Goal: Find specific page/section: Find specific page/section

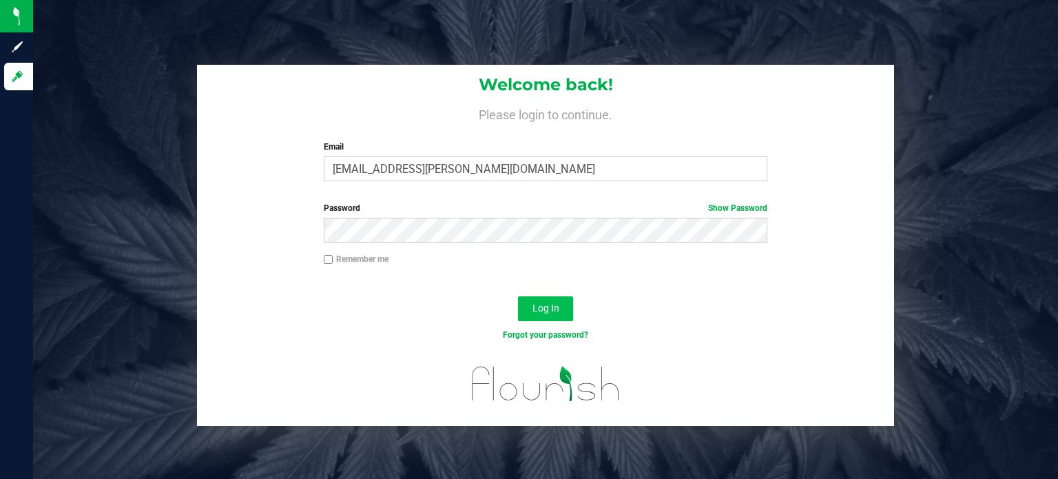
click at [446, 141] on label "Email" at bounding box center [546, 147] width 444 height 12
click at [446, 156] on input "[EMAIL_ADDRESS][PERSON_NAME][DOMAIN_NAME]" at bounding box center [546, 168] width 444 height 25
click at [562, 309] on button "Log In" at bounding box center [545, 308] width 55 height 25
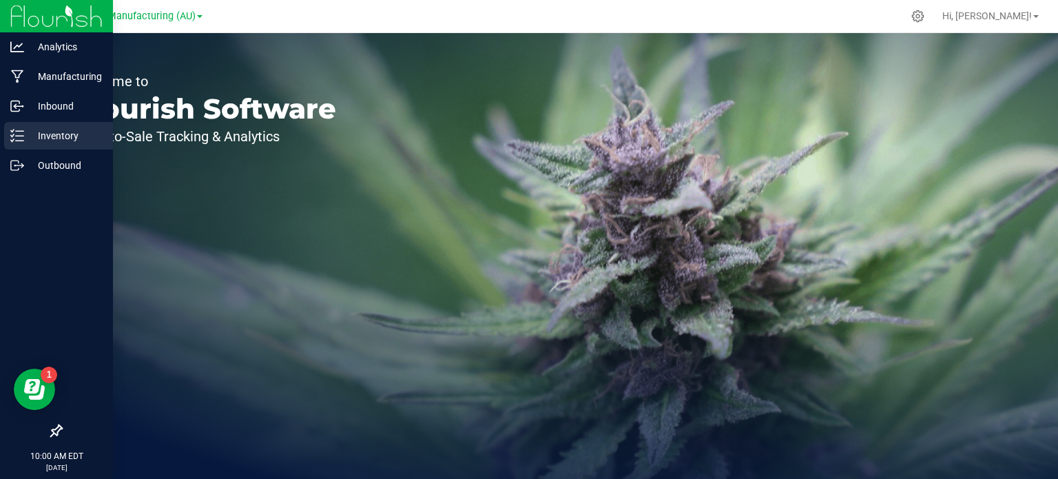
click at [24, 136] on p "Inventory" at bounding box center [65, 135] width 83 height 17
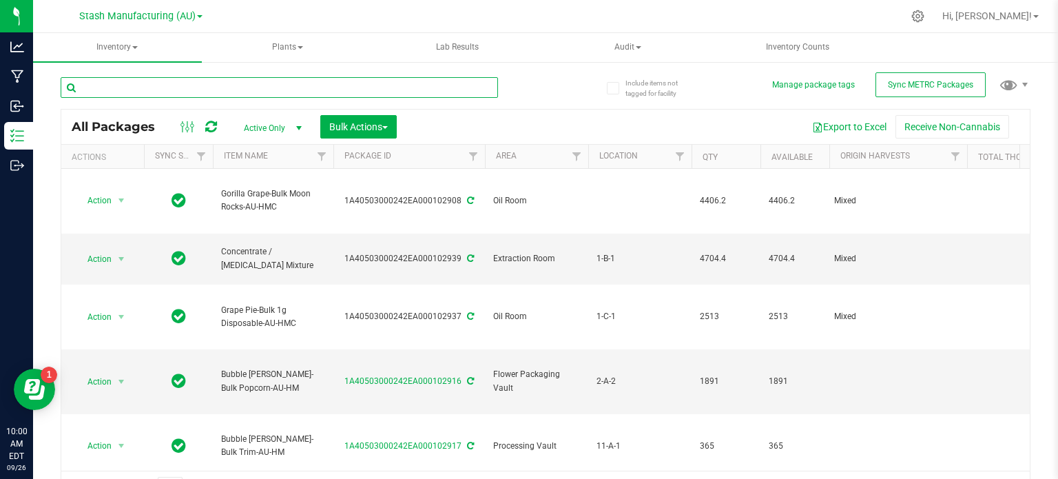
click at [126, 83] on input "text" at bounding box center [280, 87] width 438 height 21
type input "100851"
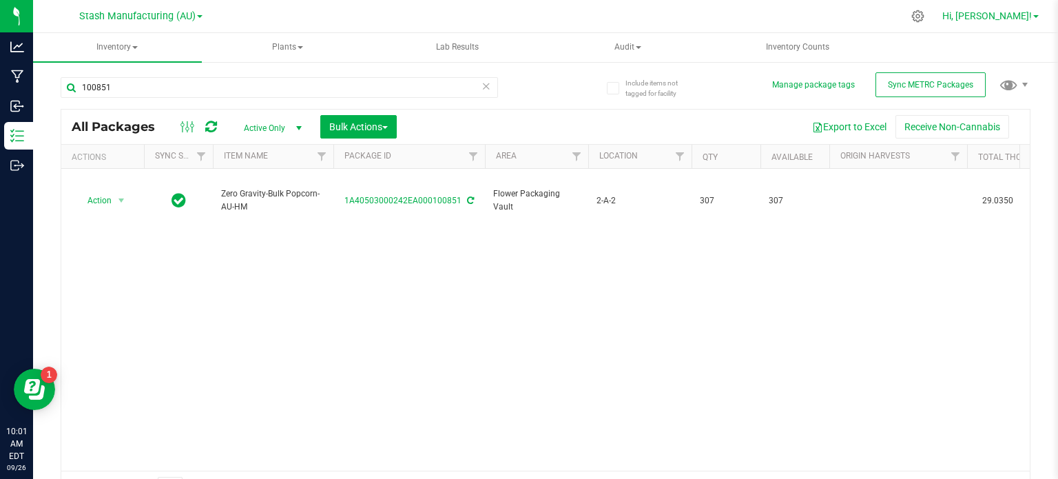
click at [1020, 21] on span "Hi, [PERSON_NAME]!" at bounding box center [988, 15] width 90 height 11
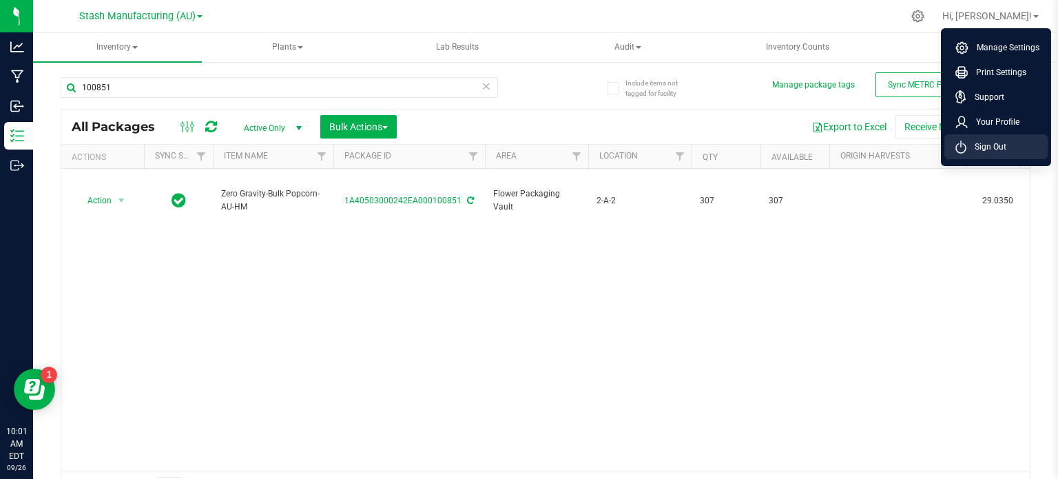
click at [987, 149] on span "Sign Out" at bounding box center [987, 147] width 40 height 14
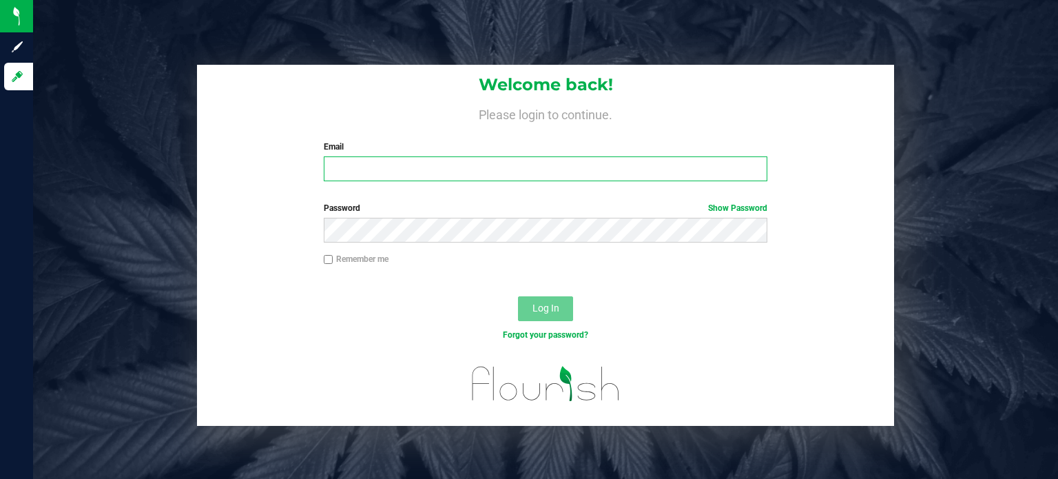
type input "[EMAIL_ADDRESS][PERSON_NAME][DOMAIN_NAME]"
